Goal: Use online tool/utility: Utilize a website feature to perform a specific function

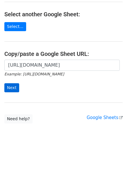
scroll to position [0, 126]
type input "[URL][DOMAIN_NAME]"
click at [14, 88] on input "Next" at bounding box center [11, 87] width 15 height 9
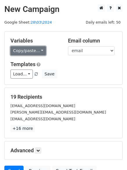
click at [21, 49] on link "Copy/paste..." at bounding box center [29, 50] width 36 height 9
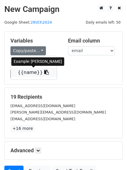
click at [33, 74] on link "{{name}}" at bounding box center [34, 72] width 46 height 9
